Goal: Task Accomplishment & Management: Manage account settings

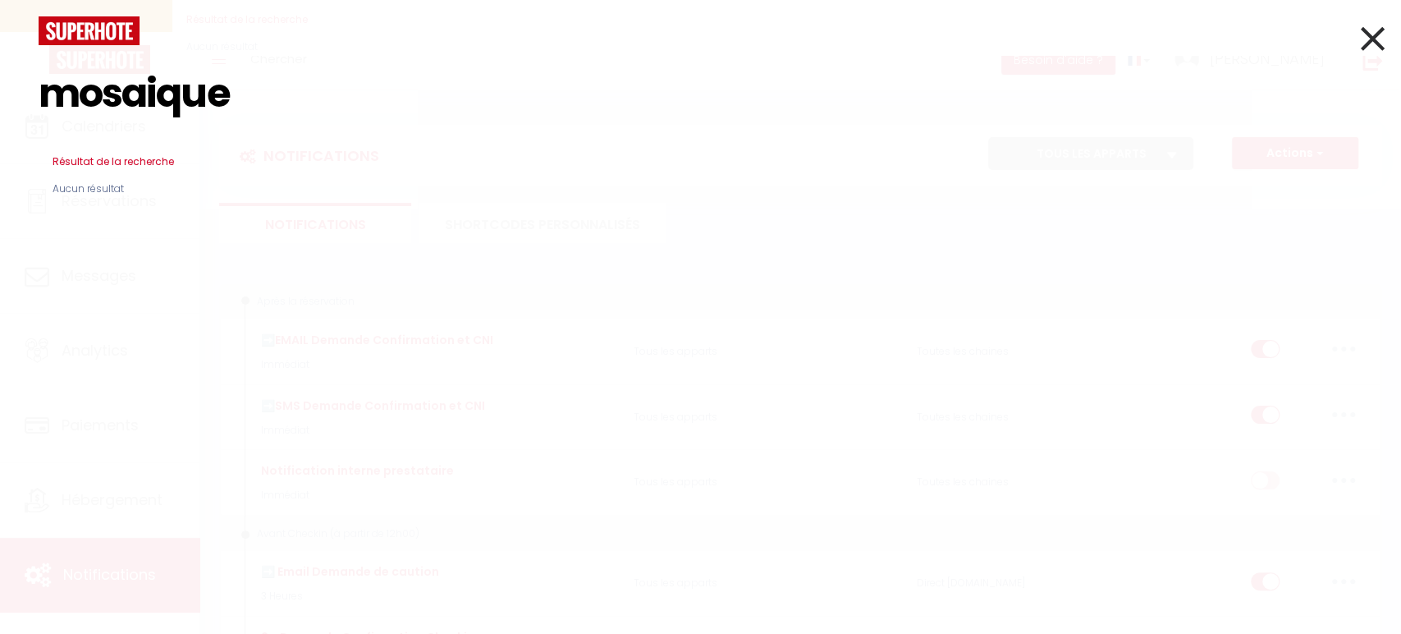
click at [1375, 43] on icon at bounding box center [1373, 38] width 24 height 41
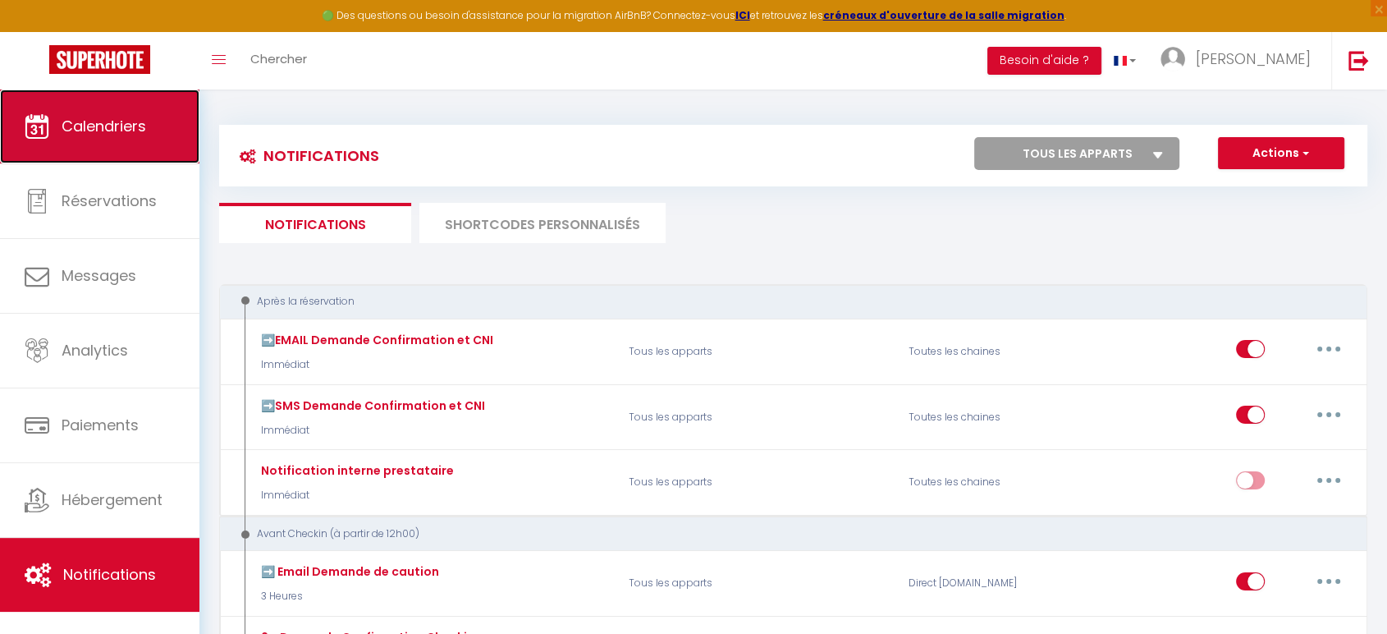
click at [79, 132] on span "Calendriers" at bounding box center [104, 126] width 85 height 21
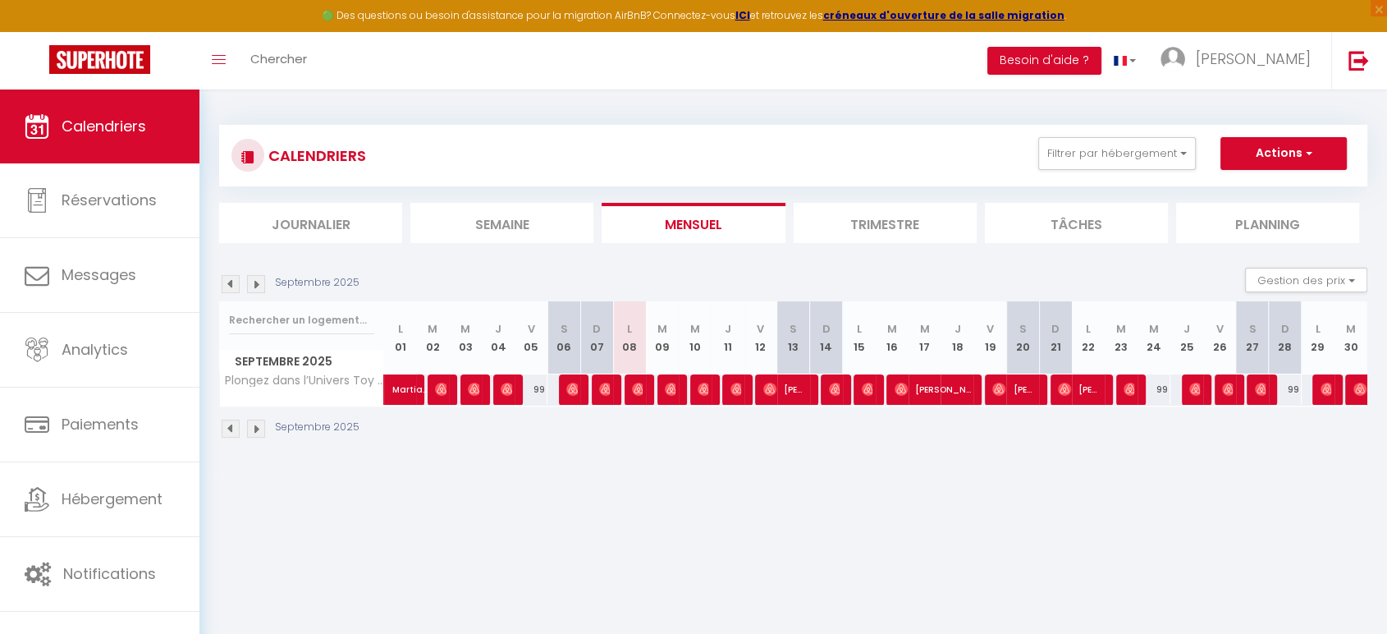
click at [702, 197] on div "CALENDRIERS Filtrer par hébergement Tous Plongez dans l’Univers Toy Story Effac…" at bounding box center [793, 184] width 1148 height 118
click at [821, 221] on li "Trimestre" at bounding box center [885, 223] width 183 height 40
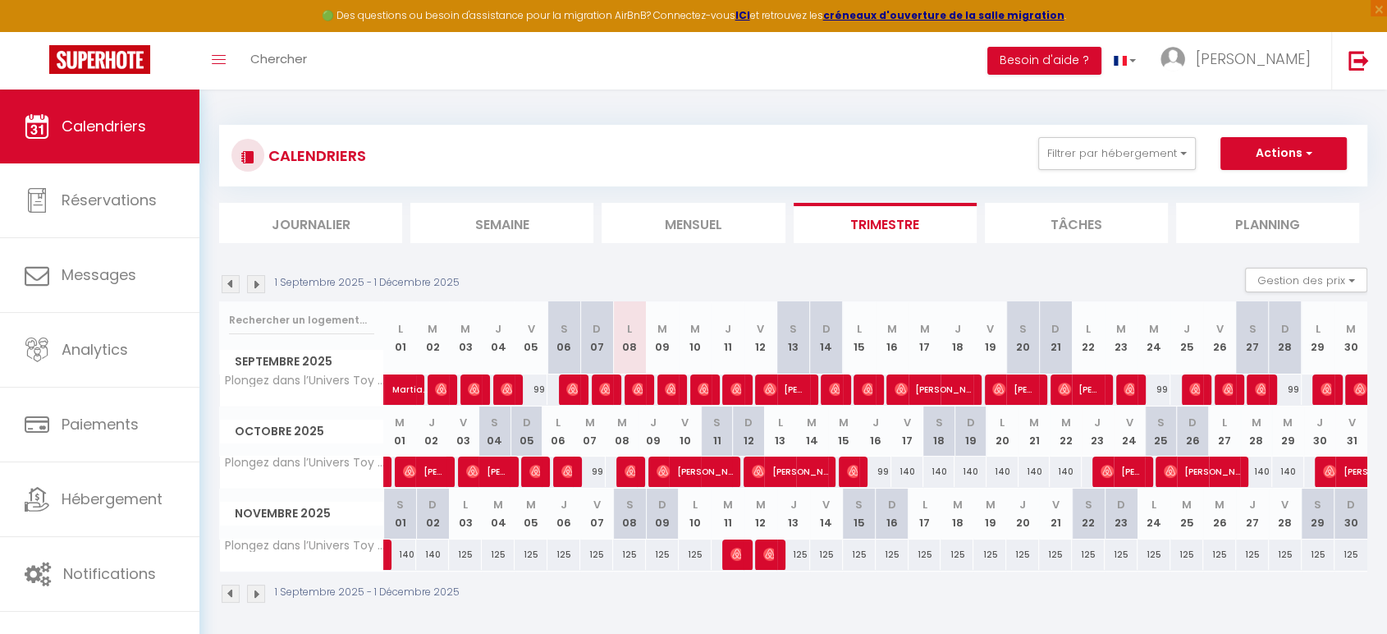
click at [904, 469] on div "140" at bounding box center [907, 471] width 32 height 30
type input "140"
type input "Ven 17 Octobre 2025"
type input "[PERSON_NAME] 18 Octobre 2025"
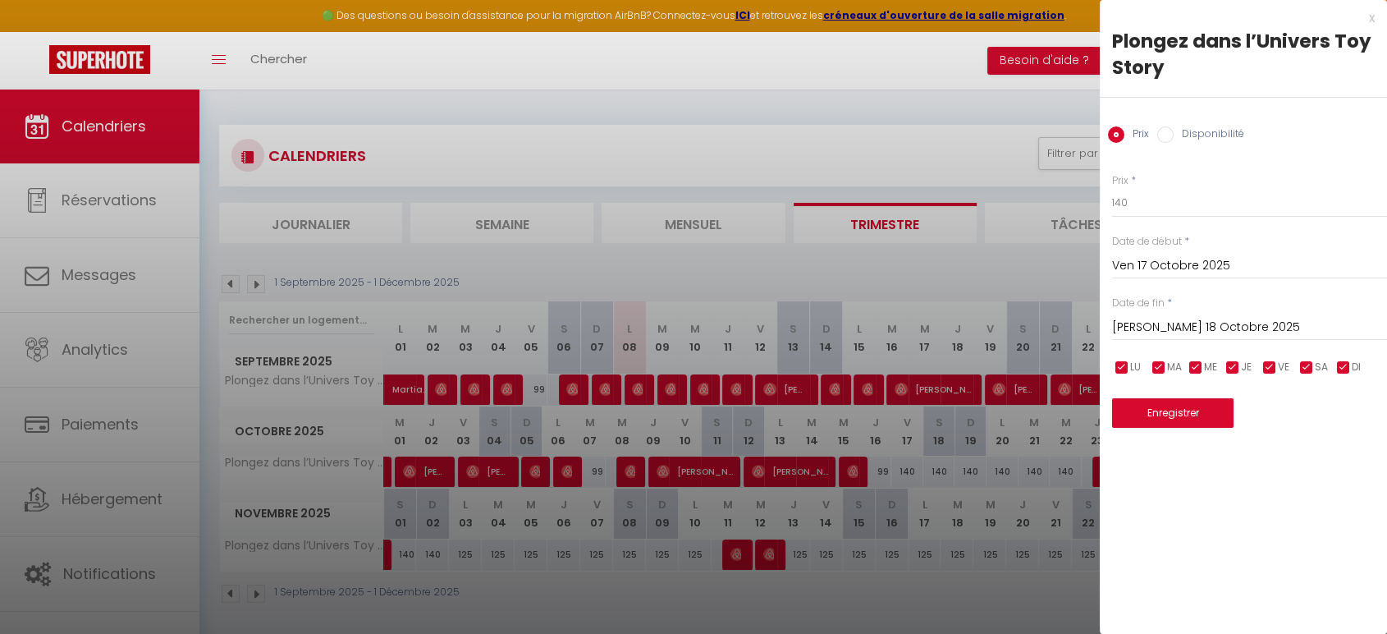
click at [1364, 21] on div "x" at bounding box center [1237, 18] width 275 height 20
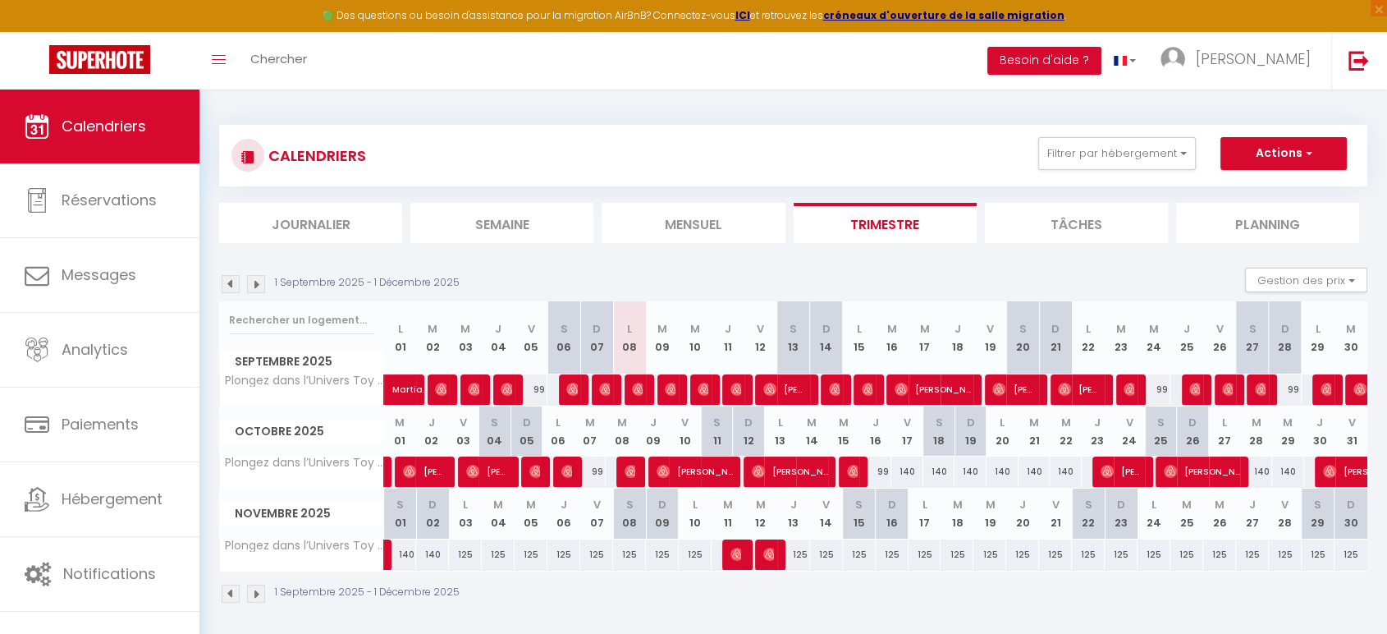
drag, startPoint x: 908, startPoint y: 436, endPoint x: 984, endPoint y: 441, distance: 76.5
click at [984, 441] on tr "Octobre 2025 M 01 J 02 V 03 S 04 D 05 L 06 M 07 M 08 J 09 V 10 S 11 D 12 L 13 M…" at bounding box center [794, 431] width 1148 height 50
drag, startPoint x: 913, startPoint y: 466, endPoint x: 948, endPoint y: 464, distance: 35.4
click at [948, 464] on tr "Plongez dans l’Univers Toy Story 99 [PERSON_NAME] [PERSON_NAME] 99 [PERSON_NAME…" at bounding box center [794, 472] width 1148 height 32
click at [948, 464] on div "140" at bounding box center [939, 471] width 32 height 30
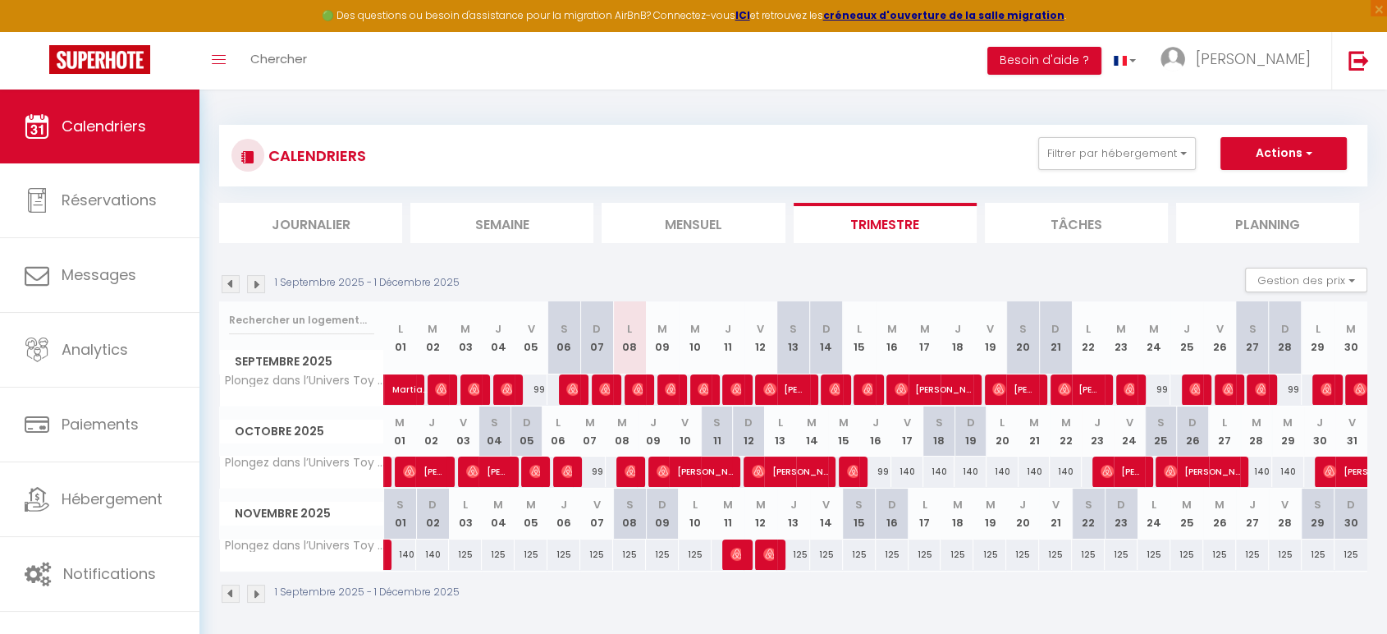
type input "140"
type input "[PERSON_NAME] 18 Octobre 2025"
type input "Dim 19 Octobre 2025"
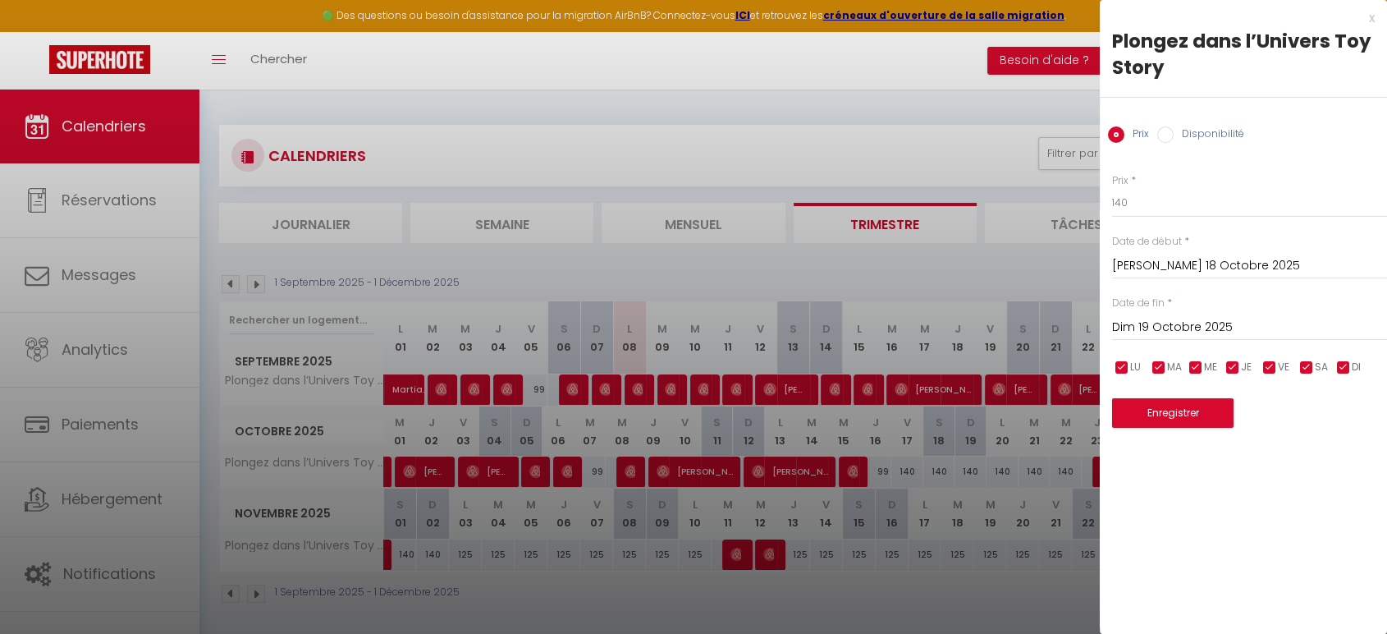
click at [1369, 20] on div "x" at bounding box center [1237, 18] width 275 height 20
